Goal: Information Seeking & Learning: Learn about a topic

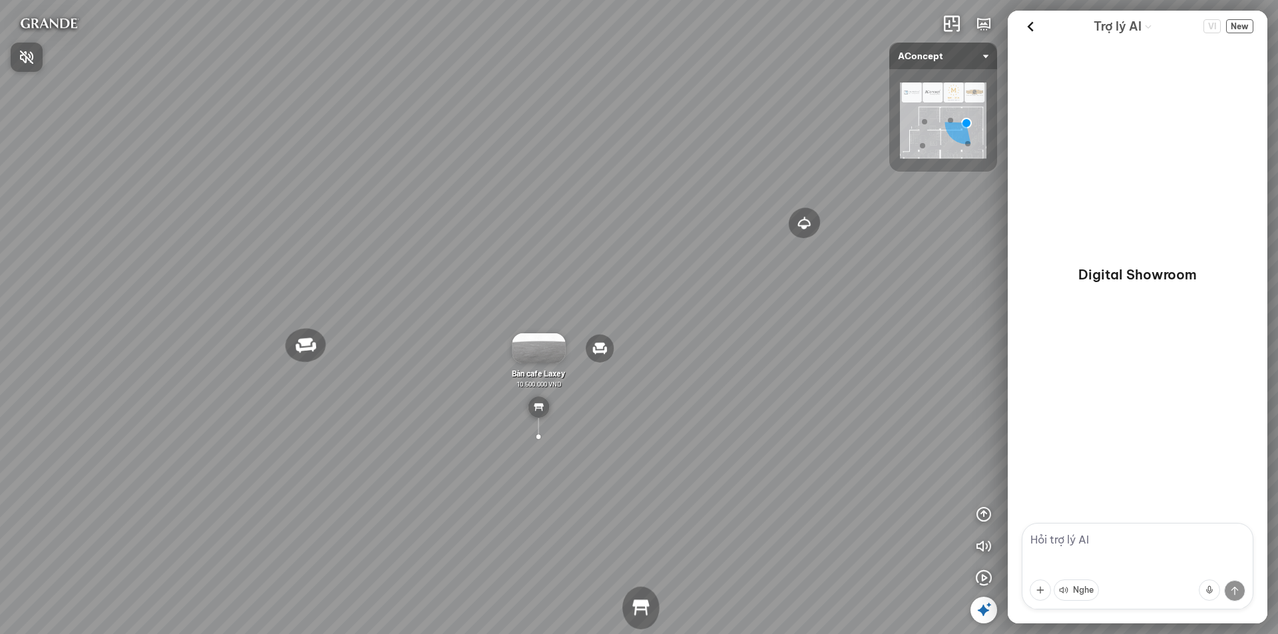
drag, startPoint x: 847, startPoint y: 324, endPoint x: 732, endPoint y: 318, distance: 116.0
click at [732, 318] on div at bounding box center [639, 317] width 1278 height 634
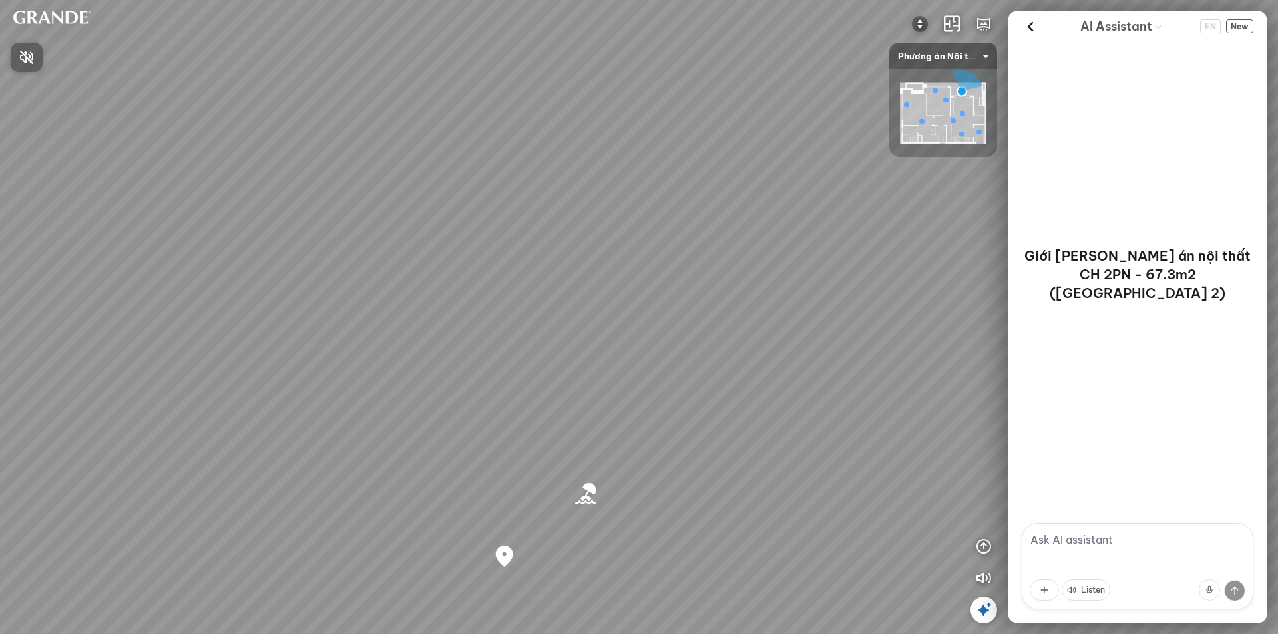
drag, startPoint x: 804, startPoint y: 381, endPoint x: 453, endPoint y: 245, distance: 376.8
click at [453, 245] on div at bounding box center [639, 317] width 1278 height 634
drag, startPoint x: 430, startPoint y: 290, endPoint x: 795, endPoint y: 162, distance: 386.8
click at [793, 163] on div "Bãi biển [GEOGRAPHIC_DATA] Co Co River Regal One River project" at bounding box center [639, 317] width 1278 height 634
drag, startPoint x: 547, startPoint y: 481, endPoint x: 1021, endPoint y: 279, distance: 515.4
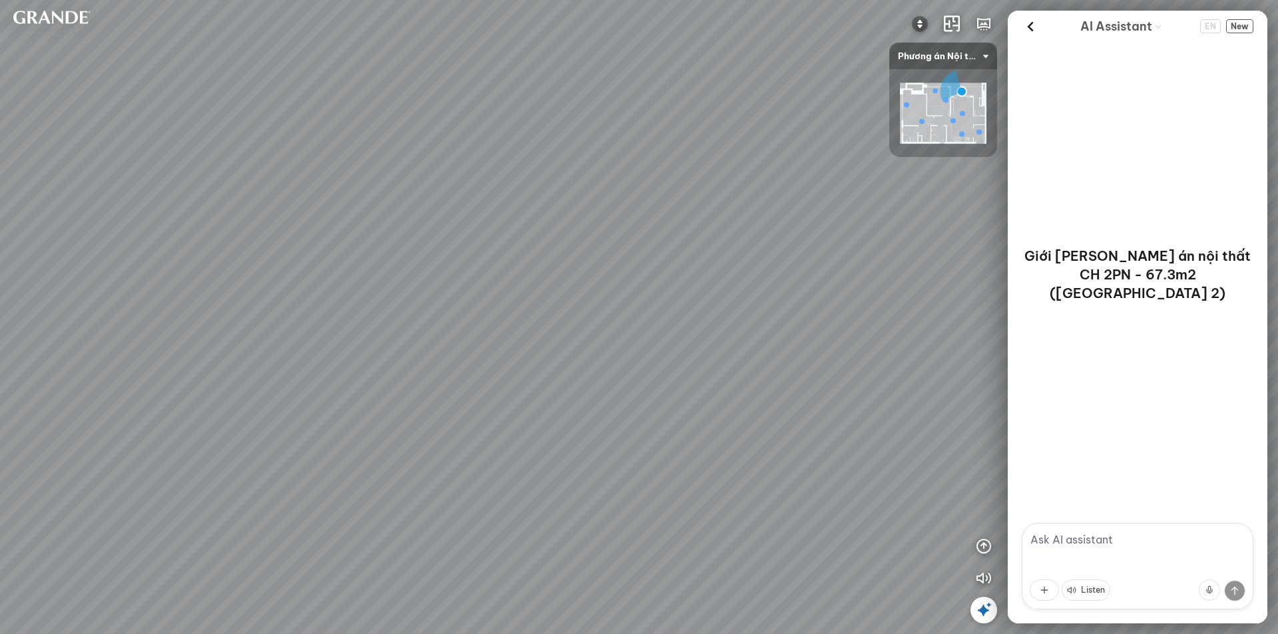
click at [1021, 279] on div "Bãi biển [GEOGRAPHIC_DATA] Co Co River Regal One River project INFO: krpano 1.2…" at bounding box center [639, 317] width 1278 height 634
drag, startPoint x: 517, startPoint y: 421, endPoint x: 1057, endPoint y: 364, distance: 542.2
click at [1056, 363] on div "Bãi biển [GEOGRAPHIC_DATA] Co Co River Regal One River project INFO: krpano 1.2…" at bounding box center [639, 317] width 1278 height 634
drag, startPoint x: 587, startPoint y: 337, endPoint x: 705, endPoint y: 485, distance: 190.0
click at [705, 485] on div "Bãi biển [GEOGRAPHIC_DATA] Co Co River Regal One River project" at bounding box center [639, 317] width 1278 height 634
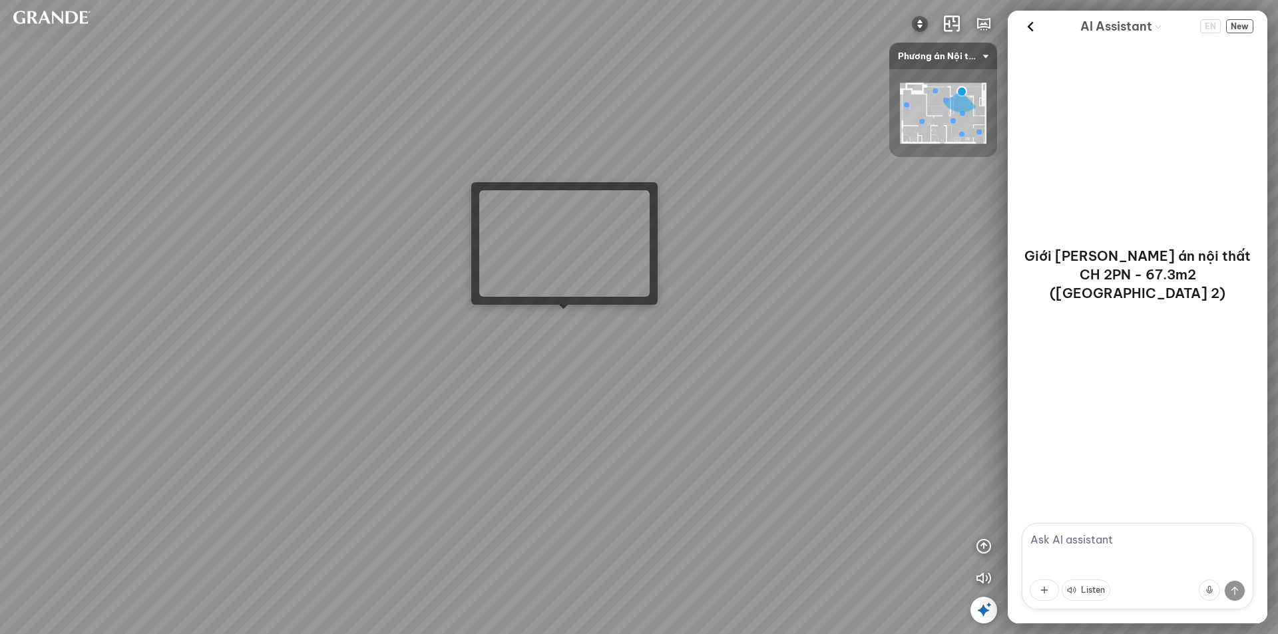
click at [558, 318] on div "Bãi biển [GEOGRAPHIC_DATA] Co Co River Regal One River project" at bounding box center [639, 317] width 1278 height 634
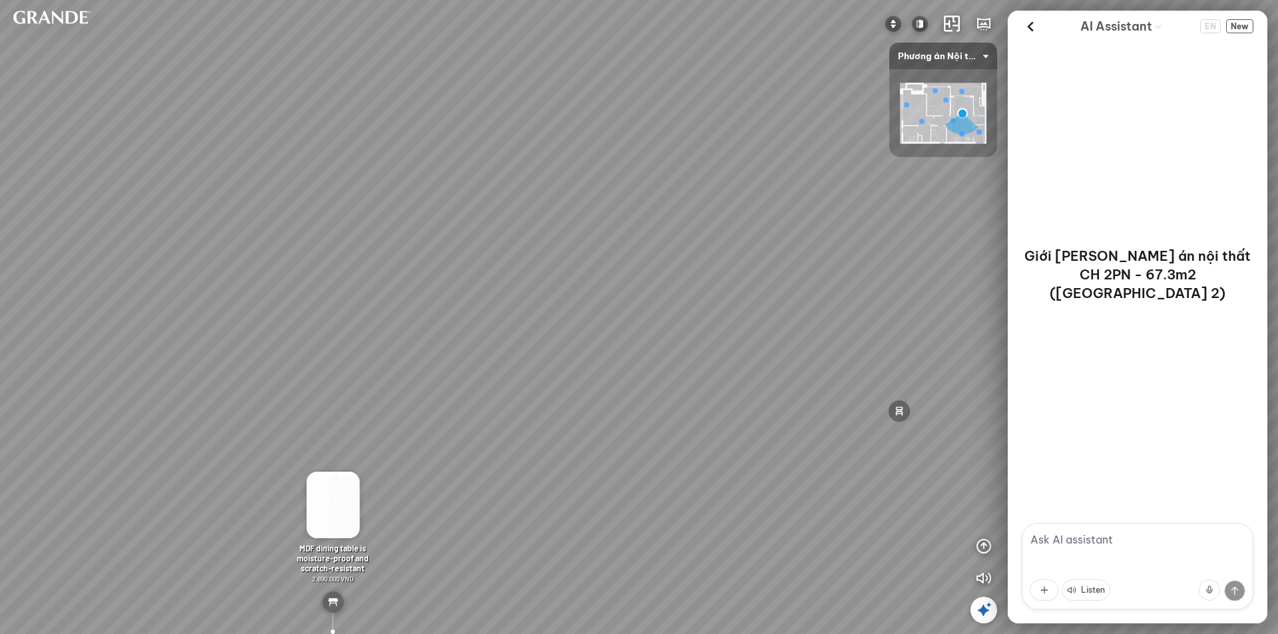
drag, startPoint x: 786, startPoint y: 292, endPoint x: 316, endPoint y: 284, distance: 470.1
click at [318, 284] on div "Minimalist TV shelf 3.380.000 VND Double MDF tea table is moisture-proof and sc…" at bounding box center [639, 317] width 1278 height 634
drag, startPoint x: 583, startPoint y: 365, endPoint x: 219, endPoint y: 473, distance: 379.1
click at [219, 473] on div "Minimalist TV shelf 3.380.000 VND Double MDF tea table is moisture-proof and sc…" at bounding box center [639, 317] width 1278 height 634
drag, startPoint x: 382, startPoint y: 475, endPoint x: 266, endPoint y: 467, distance: 116.8
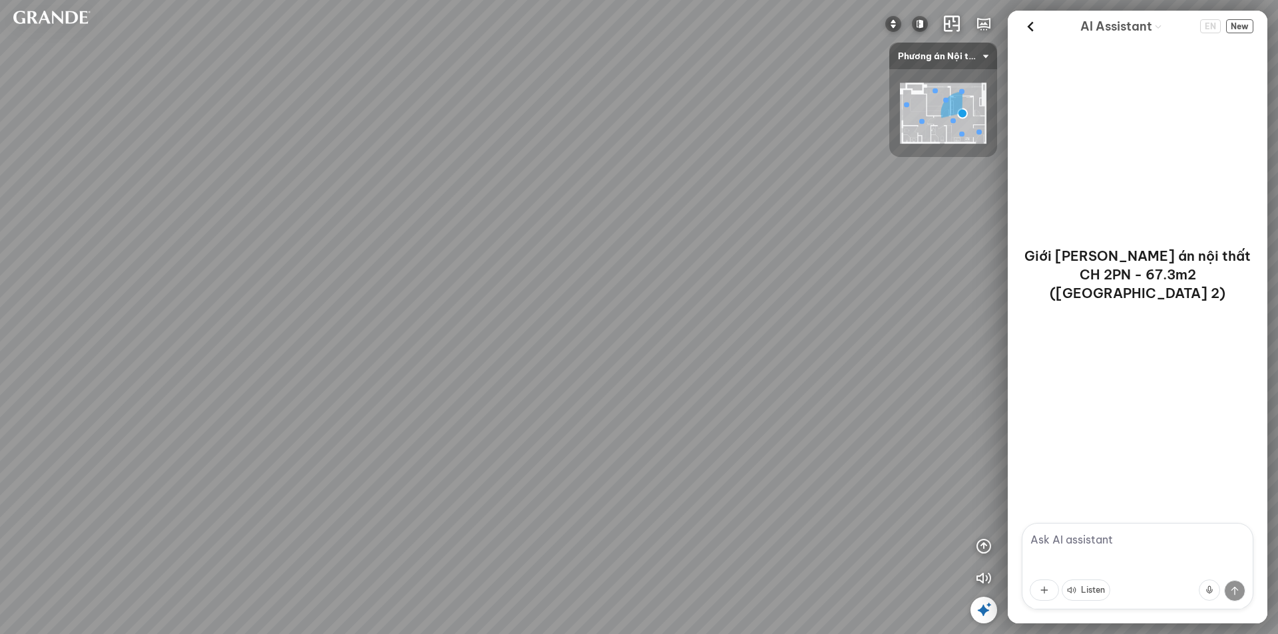
click at [266, 467] on div "Minimalist TV shelf 3.380.000 VND Double MDF tea table is moisture-proof and sc…" at bounding box center [639, 317] width 1278 height 634
drag, startPoint x: 318, startPoint y: 467, endPoint x: 512, endPoint y: 453, distance: 194.3
click at [512, 453] on div "Minimalist TV shelf 3.380.000 VND Double MDF tea table is moisture-proof and sc…" at bounding box center [639, 317] width 1278 height 634
drag, startPoint x: 332, startPoint y: 367, endPoint x: 260, endPoint y: 359, distance: 72.3
click at [264, 359] on div "Minimalist TV shelf 3.380.000 VND Double MDF tea table is moisture-proof and sc…" at bounding box center [639, 317] width 1278 height 634
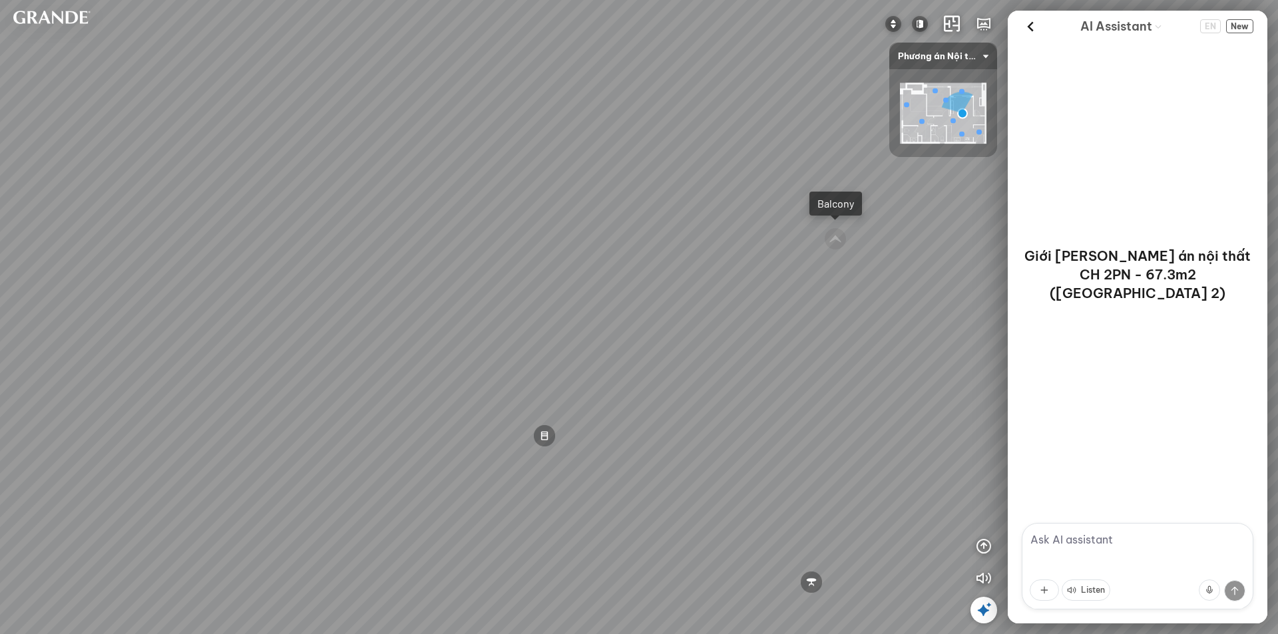
drag, startPoint x: 322, startPoint y: 471, endPoint x: 290, endPoint y: 485, distance: 34.5
click at [286, 481] on div "Minimalist TV shelf 3.380.000 VND Double MDF tea table is moisture-proof and sc…" at bounding box center [639, 317] width 1278 height 634
drag, startPoint x: 523, startPoint y: 582, endPoint x: 170, endPoint y: 429, distance: 385.0
click at [154, 429] on div "Minimalist TV shelf 3.380.000 VND Double MDF tea table is moisture-proof and sc…" at bounding box center [639, 317] width 1278 height 634
drag, startPoint x: 478, startPoint y: 454, endPoint x: 311, endPoint y: 461, distance: 167.2
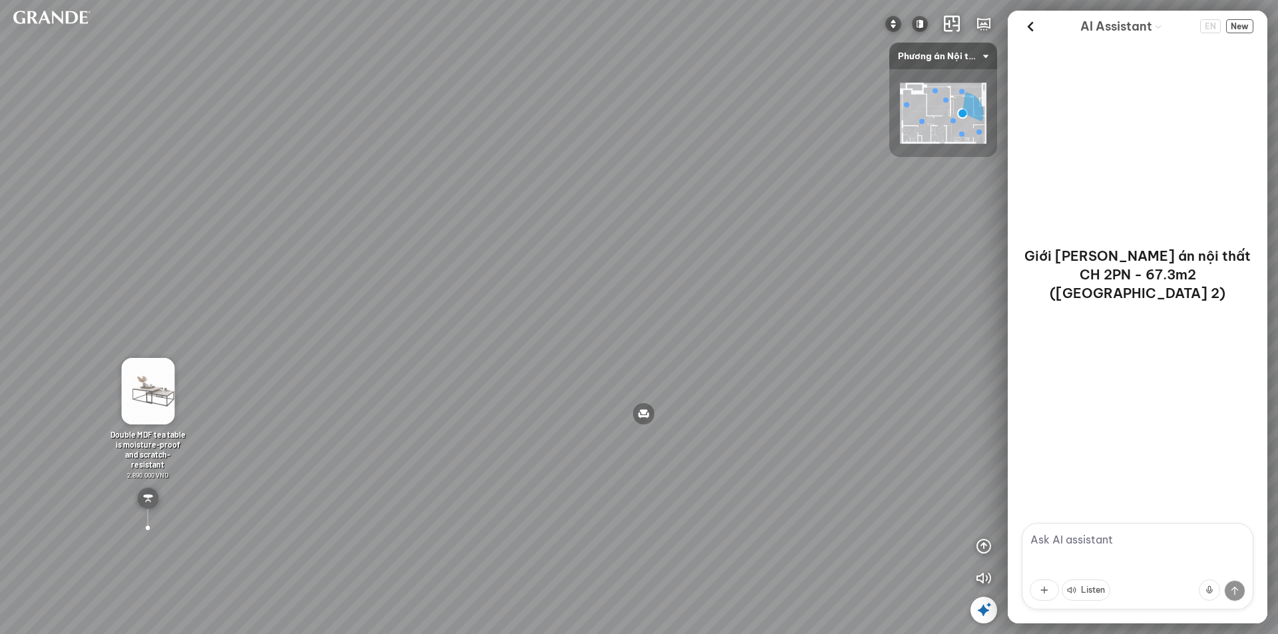
click at [267, 453] on div "Minimalist TV shelf 3.380.000 VND Double MDF tea table is moisture-proof and sc…" at bounding box center [639, 317] width 1278 height 634
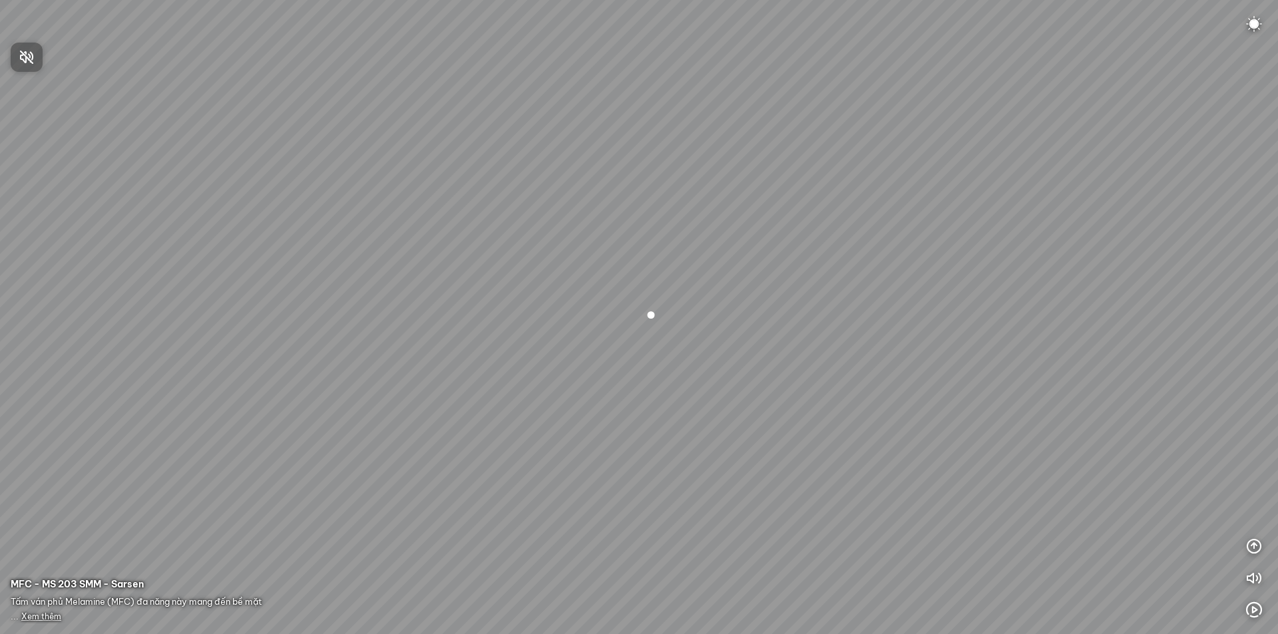
drag, startPoint x: 733, startPoint y: 413, endPoint x: 395, endPoint y: 256, distance: 372.6
click at [395, 256] on div at bounding box center [639, 317] width 1278 height 634
drag, startPoint x: 420, startPoint y: 425, endPoint x: 932, endPoint y: 256, distance: 539.1
click at [932, 256] on div at bounding box center [639, 317] width 1278 height 634
drag, startPoint x: 620, startPoint y: 232, endPoint x: 189, endPoint y: 246, distance: 431.6
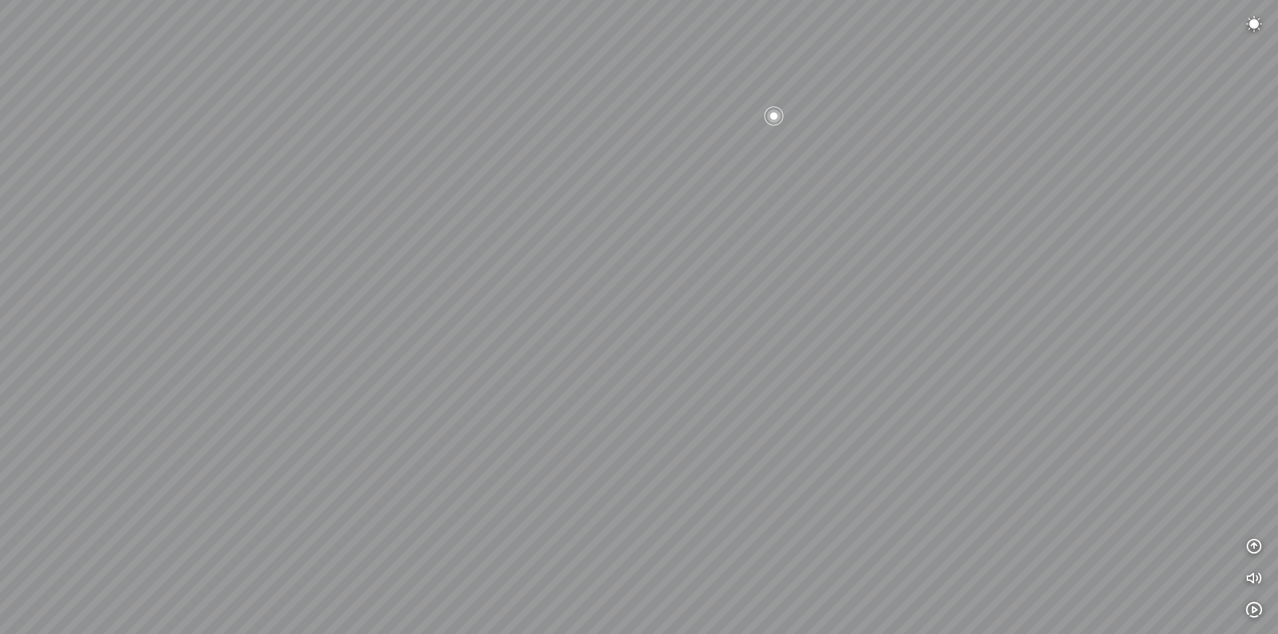
click at [200, 244] on div at bounding box center [639, 317] width 1278 height 634
drag, startPoint x: 585, startPoint y: 375, endPoint x: 167, endPoint y: 248, distance: 436.3
click at [121, 244] on div at bounding box center [639, 317] width 1278 height 634
drag, startPoint x: 600, startPoint y: 370, endPoint x: 540, endPoint y: 592, distance: 230.3
click at [577, 623] on div at bounding box center [639, 317] width 1278 height 634
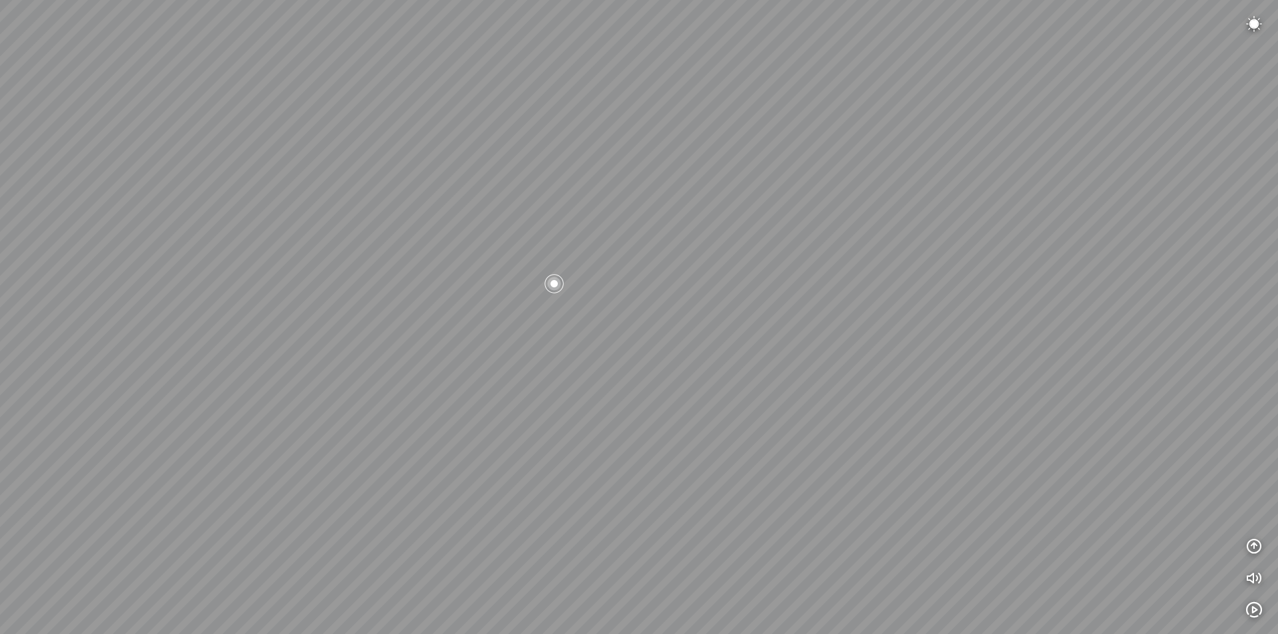
drag, startPoint x: 533, startPoint y: 376, endPoint x: 635, endPoint y: 433, distance: 117.1
click at [635, 433] on div at bounding box center [639, 317] width 1278 height 634
click at [638, 335] on div at bounding box center [642, 335] width 23 height 23
click at [638, 318] on div at bounding box center [639, 317] width 23 height 23
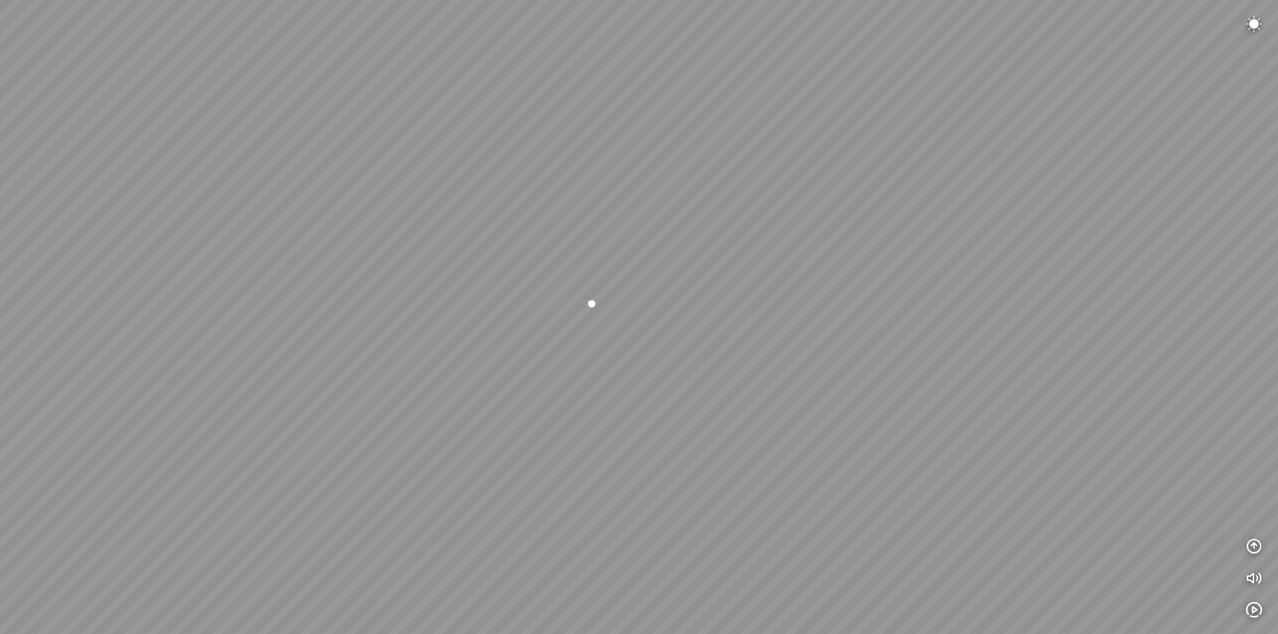
drag, startPoint x: 529, startPoint y: 293, endPoint x: 230, endPoint y: 240, distance: 303.5
click at [230, 240] on div at bounding box center [639, 317] width 1278 height 634
drag, startPoint x: 483, startPoint y: 401, endPoint x: 311, endPoint y: 455, distance: 180.5
click at [311, 455] on div at bounding box center [639, 317] width 1278 height 634
click at [1047, 315] on div at bounding box center [1046, 315] width 23 height 23
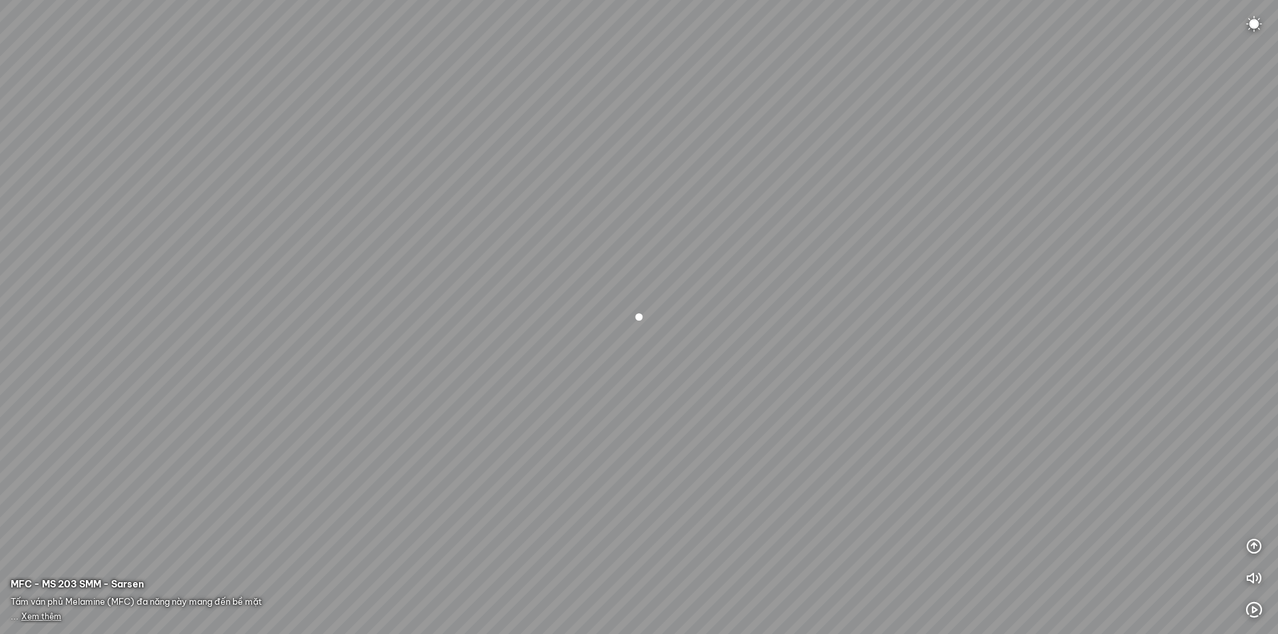
click at [27, 614] on span "Xem thêm" at bounding box center [41, 617] width 40 height 10
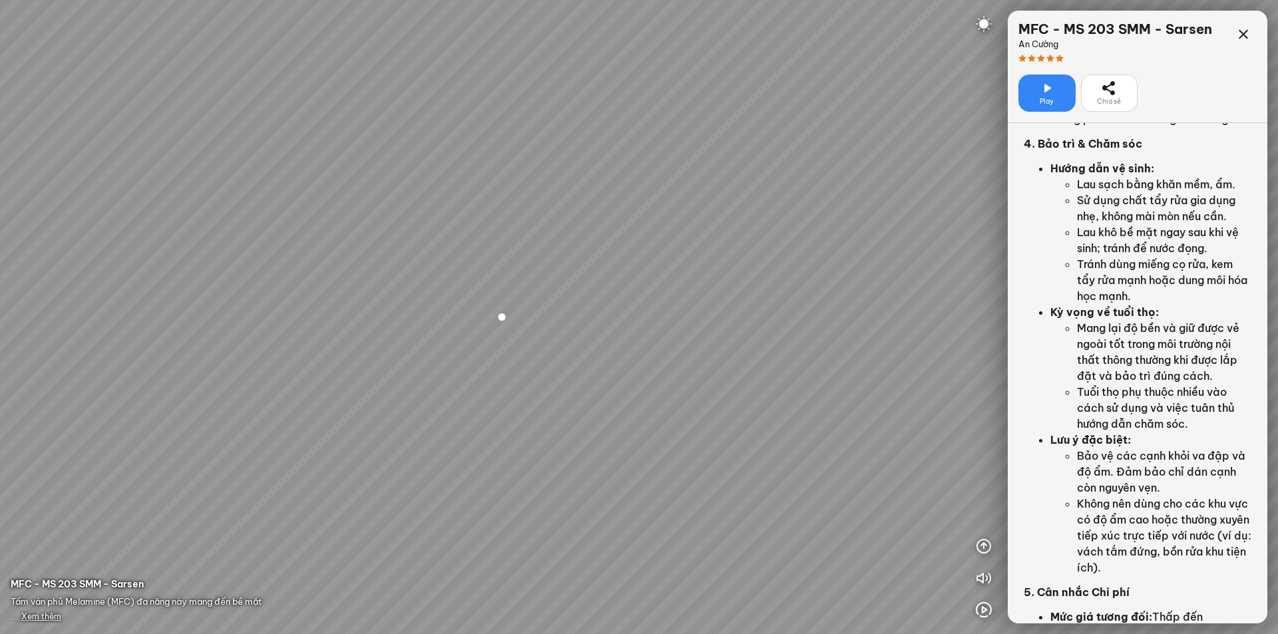
scroll to position [2366, 0]
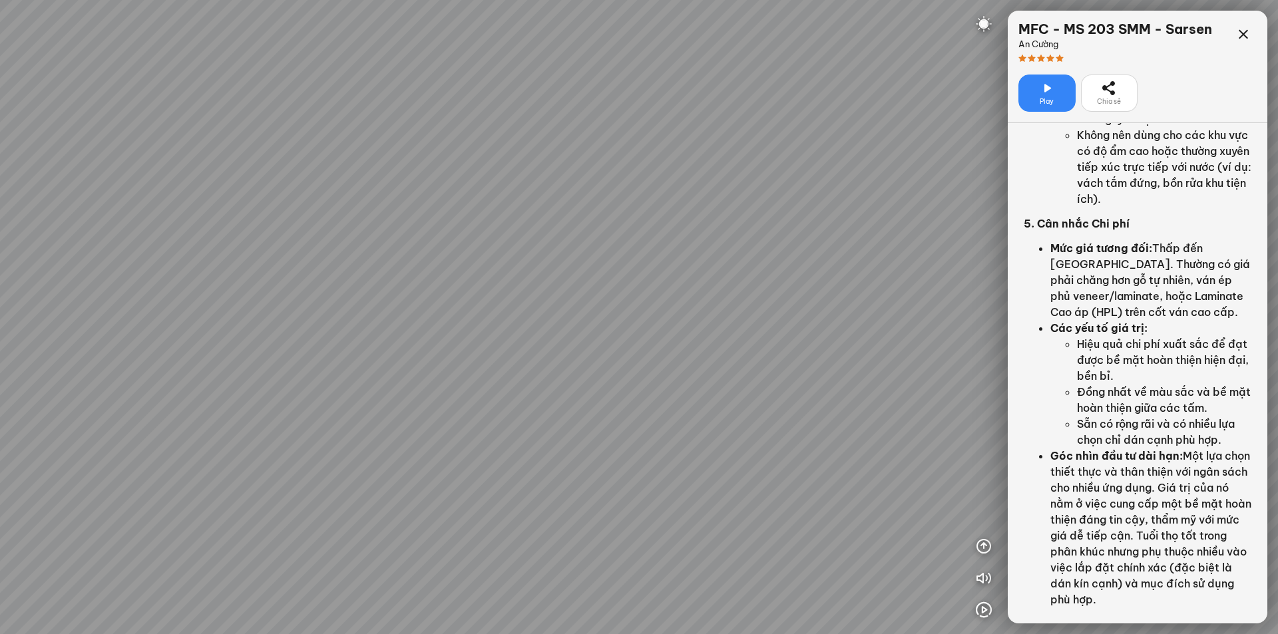
drag, startPoint x: 647, startPoint y: 410, endPoint x: 959, endPoint y: 117, distance: 427.6
click at [969, 117] on div at bounding box center [639, 317] width 1278 height 634
drag, startPoint x: 517, startPoint y: 356, endPoint x: 989, endPoint y: 242, distance: 485.7
click at [974, 244] on div at bounding box center [639, 317] width 1278 height 634
drag, startPoint x: 792, startPoint y: 289, endPoint x: 1019, endPoint y: 608, distance: 392.0
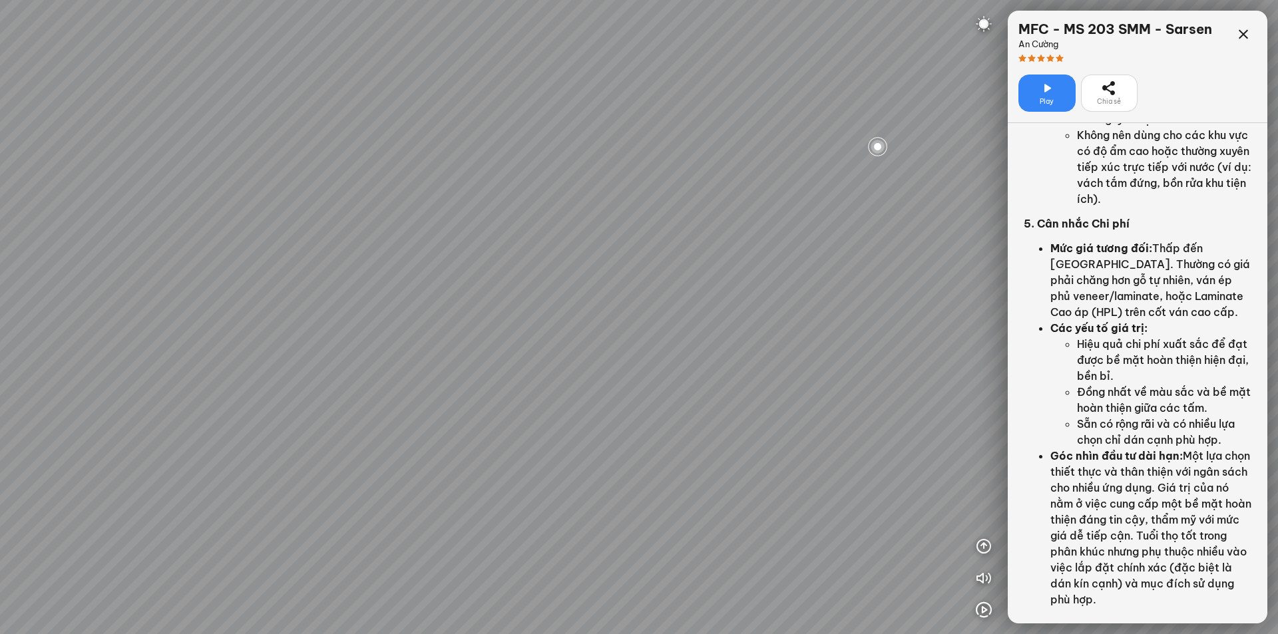
click at [1019, 608] on div "INFO: krpano 1.20.8 (build 2020-09-15) INFO: HTML5/Desktop - Chrome 140.0 - Web…" at bounding box center [639, 317] width 1278 height 634
drag, startPoint x: 667, startPoint y: 262, endPoint x: 939, endPoint y: 314, distance: 276.5
click at [939, 314] on div at bounding box center [639, 317] width 1278 height 634
drag, startPoint x: 725, startPoint y: 327, endPoint x: 909, endPoint y: 292, distance: 187.1
click at [1131, 279] on div "INFO: krpano 1.20.8 (build 2020-09-15) INFO: HTML5/Desktop - Chrome 140.0 - Web…" at bounding box center [639, 317] width 1278 height 634
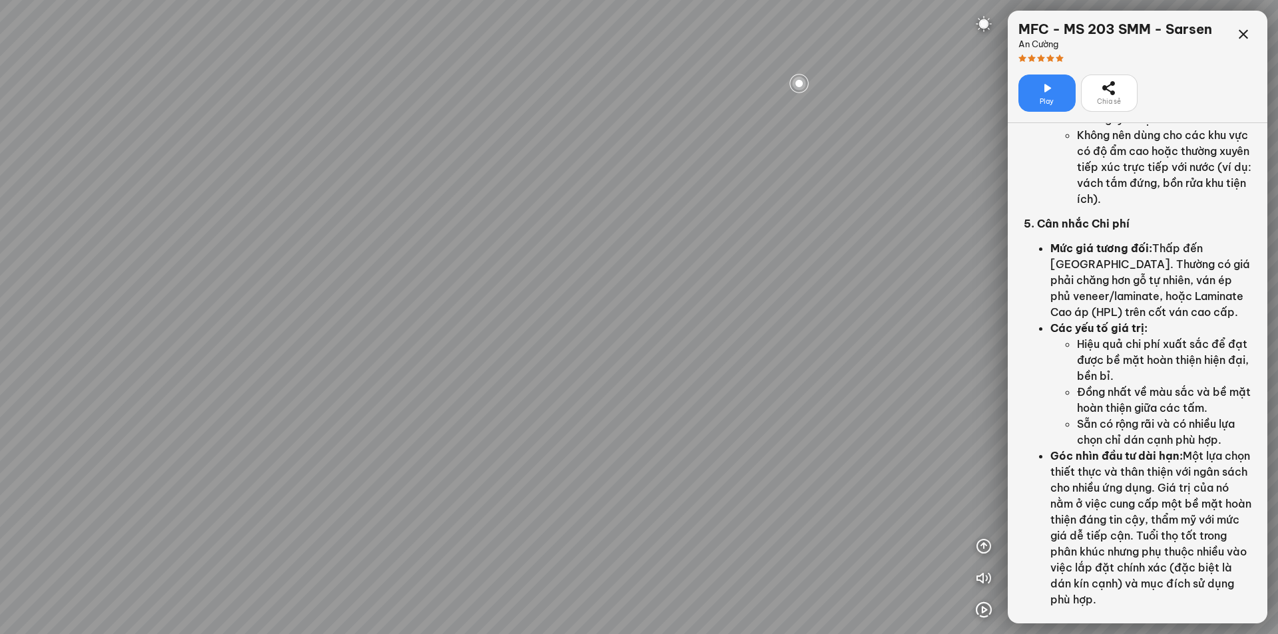
click at [797, 85] on div at bounding box center [799, 83] width 23 height 23
click at [610, 511] on div at bounding box center [639, 317] width 1278 height 634
drag, startPoint x: 614, startPoint y: 380, endPoint x: 1026, endPoint y: 326, distance: 414.9
click at [1018, 326] on div "INFO: krpano 1.20.8 (build 2020-09-15) INFO: HTML5/Desktop - Chrome 140.0 - Web…" at bounding box center [639, 317] width 1278 height 634
drag, startPoint x: 431, startPoint y: 423, endPoint x: 949, endPoint y: 398, distance: 518.5
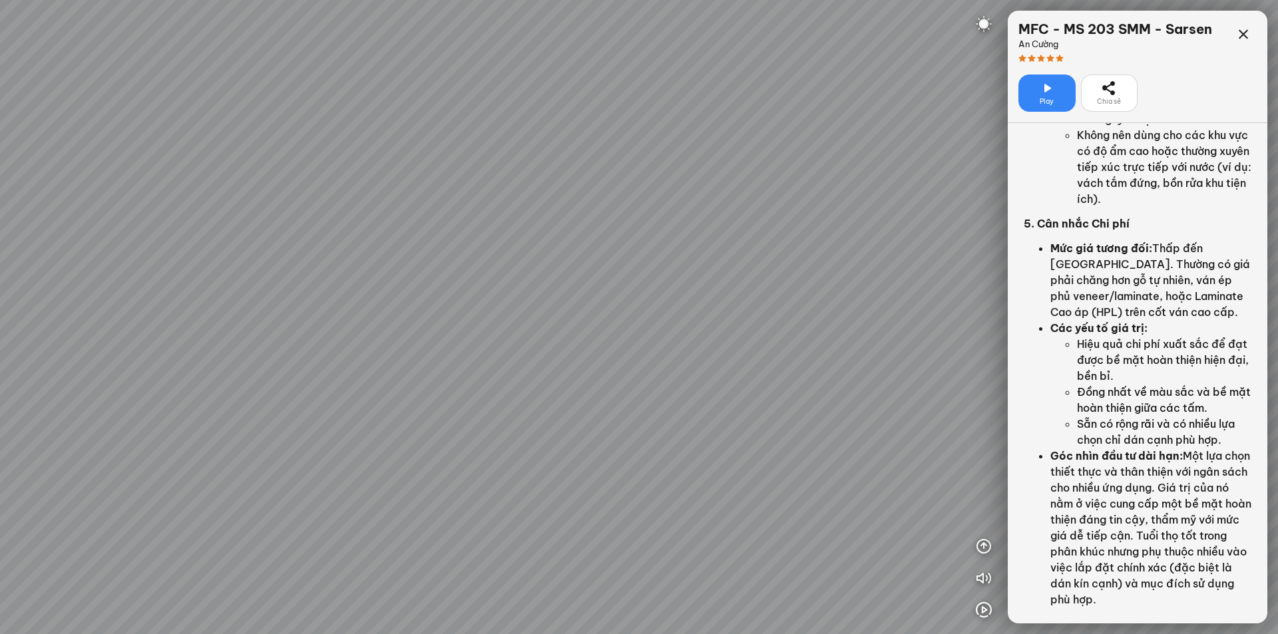
click at [949, 398] on div at bounding box center [639, 317] width 1278 height 634
drag, startPoint x: 768, startPoint y: 373, endPoint x: 519, endPoint y: 334, distance: 252.2
click at [519, 334] on div at bounding box center [639, 317] width 1278 height 634
click at [569, 186] on div at bounding box center [566, 189] width 23 height 23
click at [1246, 36] on icon at bounding box center [1244, 35] width 16 height 16
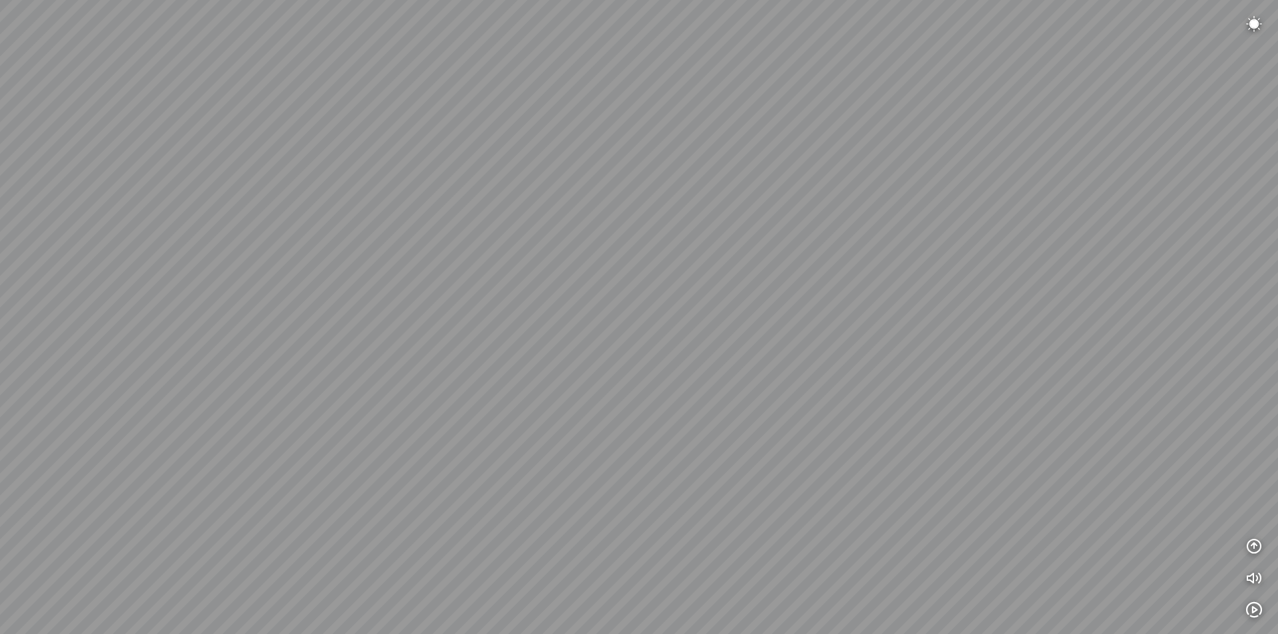
drag, startPoint x: 186, startPoint y: 181, endPoint x: 687, endPoint y: 122, distance: 504.0
click at [687, 122] on div at bounding box center [639, 317] width 1278 height 634
drag, startPoint x: 511, startPoint y: 395, endPoint x: 818, endPoint y: 220, distance: 353.3
click at [818, 220] on div at bounding box center [639, 317] width 1278 height 634
drag, startPoint x: 735, startPoint y: 327, endPoint x: 541, endPoint y: 15, distance: 366.9
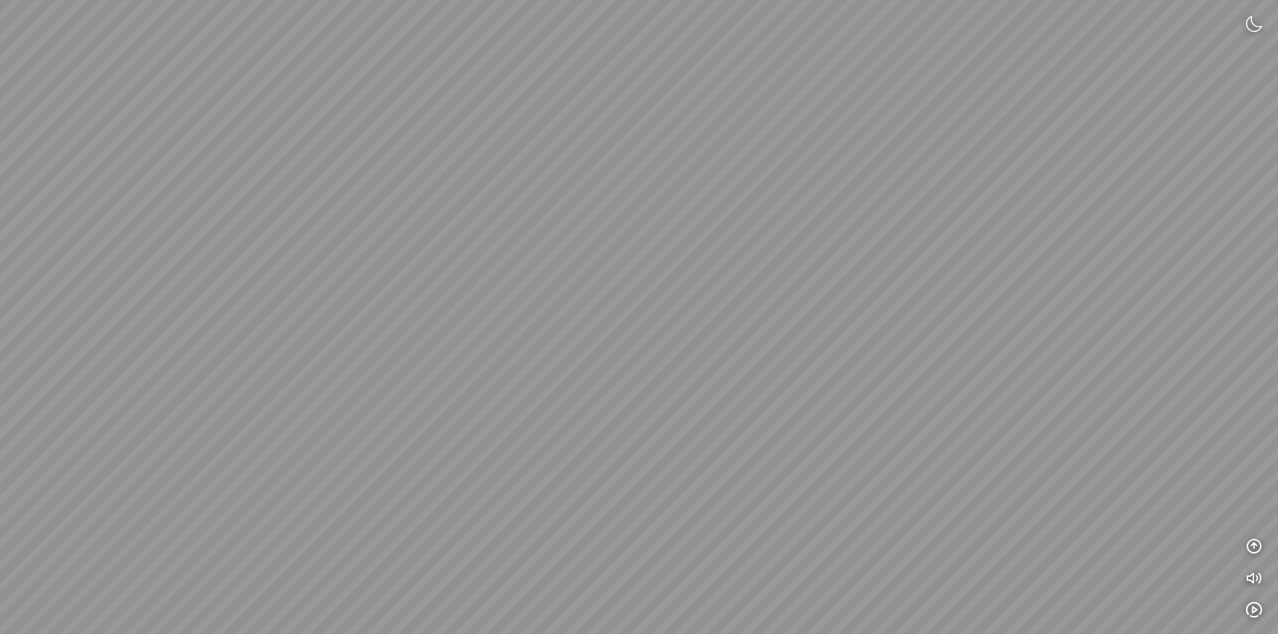
click at [541, 15] on div at bounding box center [639, 317] width 1278 height 634
drag, startPoint x: 987, startPoint y: 318, endPoint x: 1060, endPoint y: 538, distance: 232.2
click at [1060, 538] on div at bounding box center [639, 317] width 1278 height 634
click at [762, 280] on div at bounding box center [639, 317] width 1278 height 634
drag, startPoint x: 671, startPoint y: 228, endPoint x: 1144, endPoint y: 256, distance: 473.5
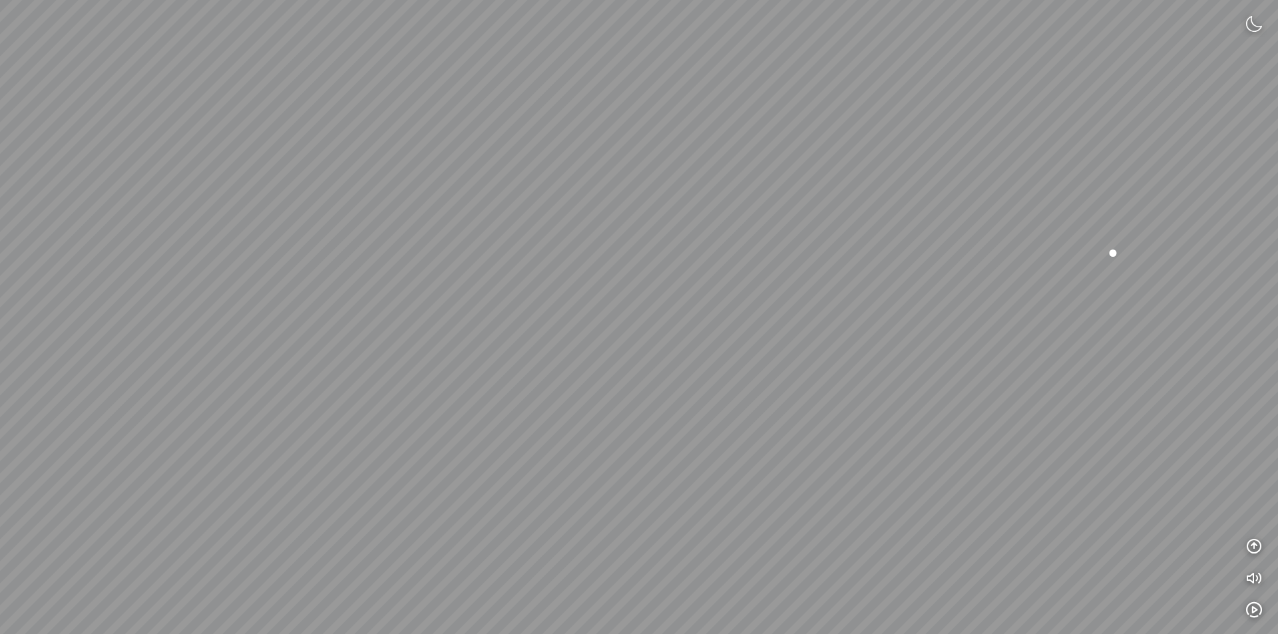
click at [1141, 256] on div at bounding box center [639, 317] width 1278 height 634
drag, startPoint x: 486, startPoint y: 389, endPoint x: 445, endPoint y: 259, distance: 136.9
click at [488, 259] on div at bounding box center [639, 317] width 1278 height 634
drag, startPoint x: 548, startPoint y: 234, endPoint x: 579, endPoint y: 233, distance: 31.3
click at [546, 235] on div at bounding box center [639, 317] width 1278 height 634
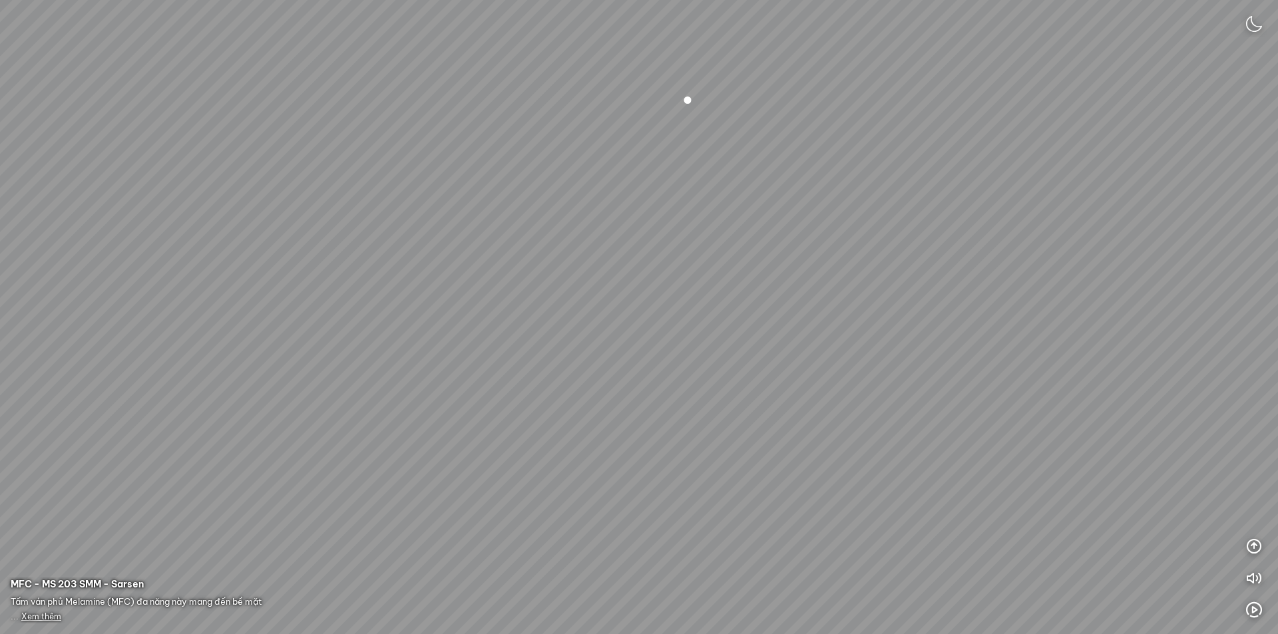
click at [687, 103] on div at bounding box center [687, 100] width 23 height 23
click at [33, 615] on span "Xem thêm" at bounding box center [41, 617] width 40 height 10
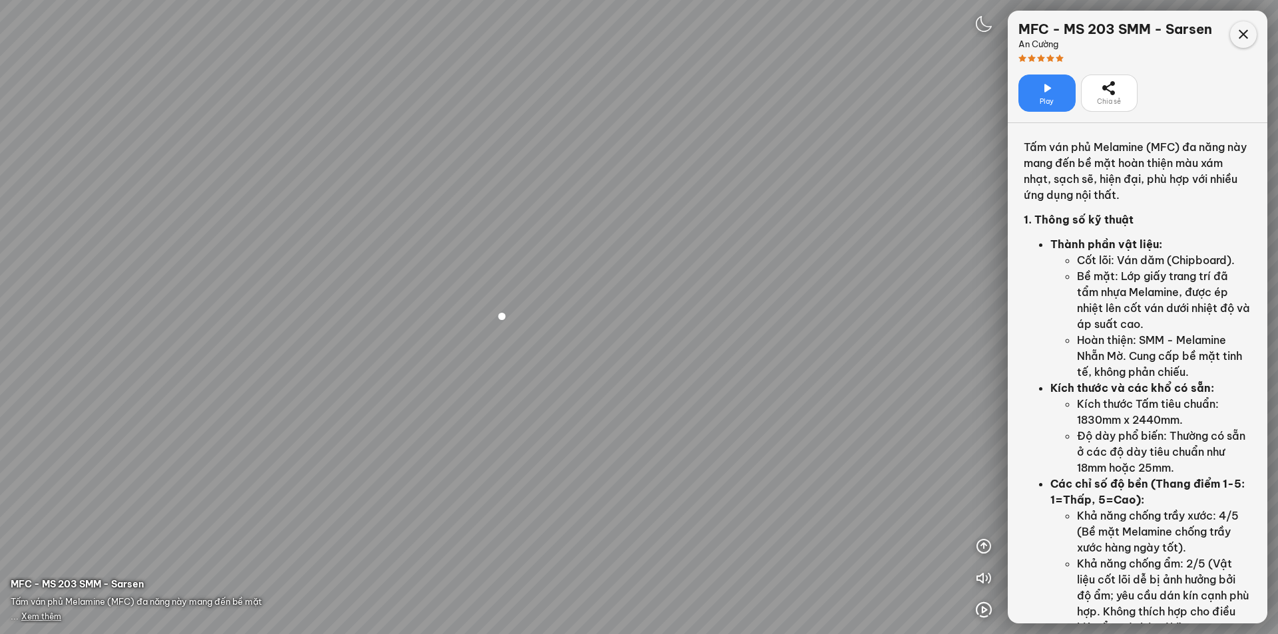
click at [1250, 29] on icon at bounding box center [1244, 35] width 16 height 16
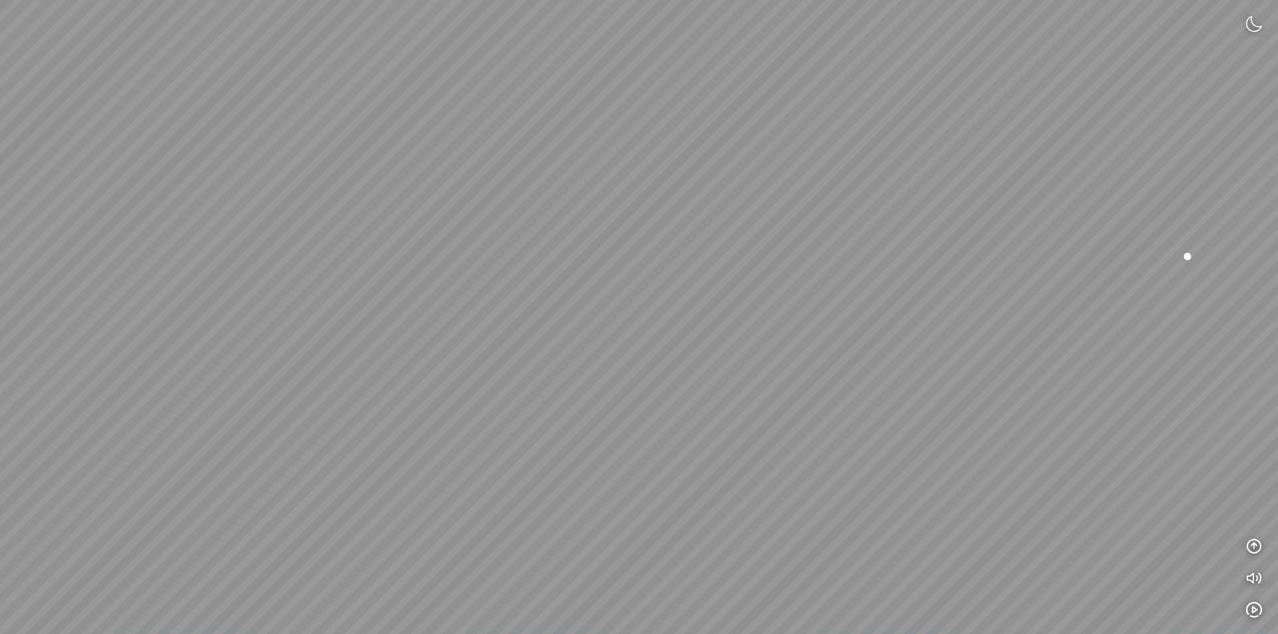
drag, startPoint x: 692, startPoint y: 331, endPoint x: 1278, endPoint y: 262, distance: 589.3
click at [1278, 262] on div at bounding box center [639, 317] width 1278 height 634
